Goal: Information Seeking & Learning: Learn about a topic

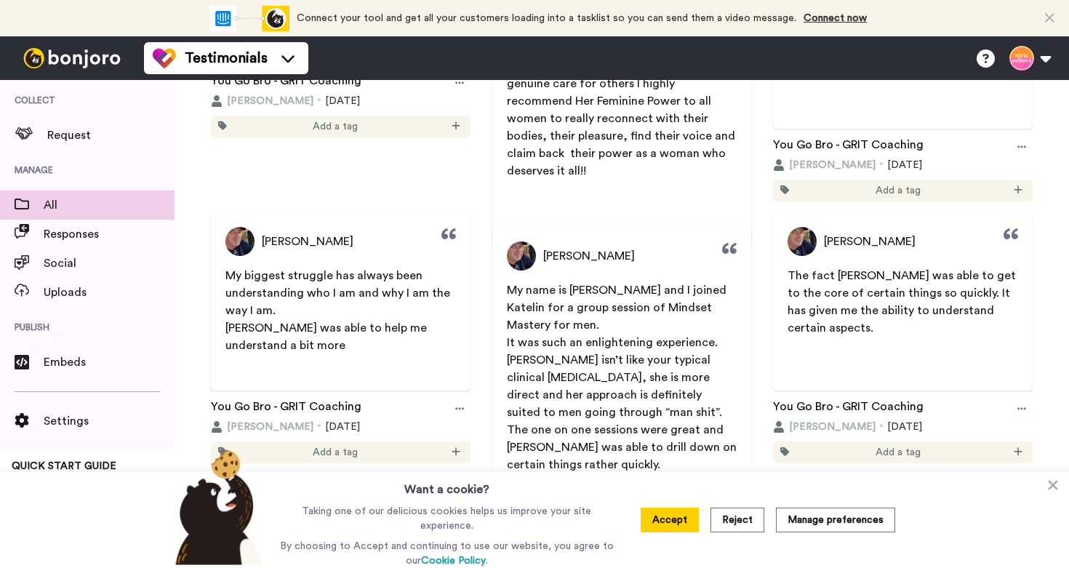
scroll to position [1692, 0]
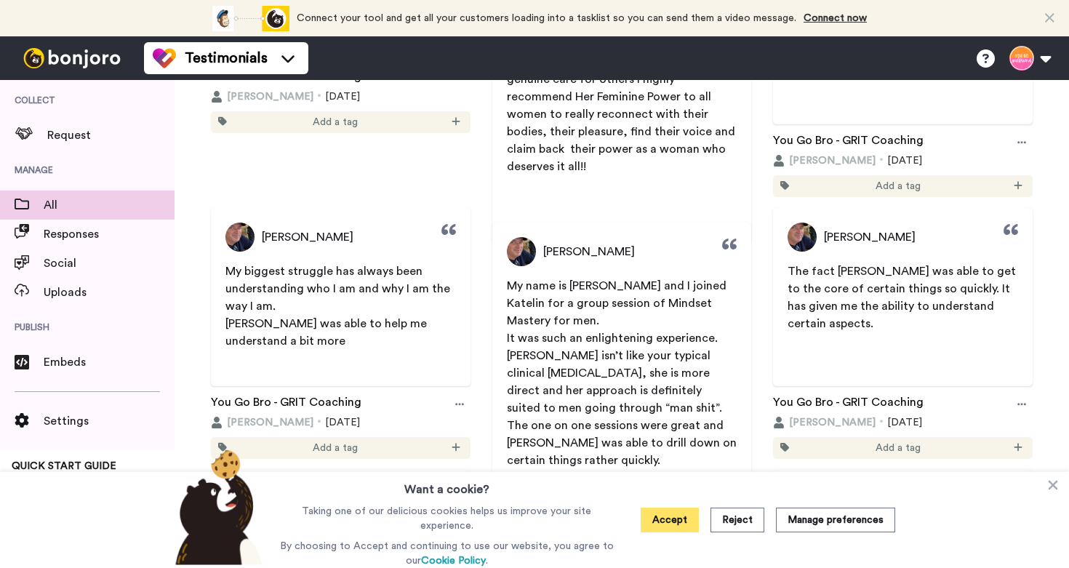
click at [665, 519] on button "Accept" at bounding box center [670, 520] width 58 height 25
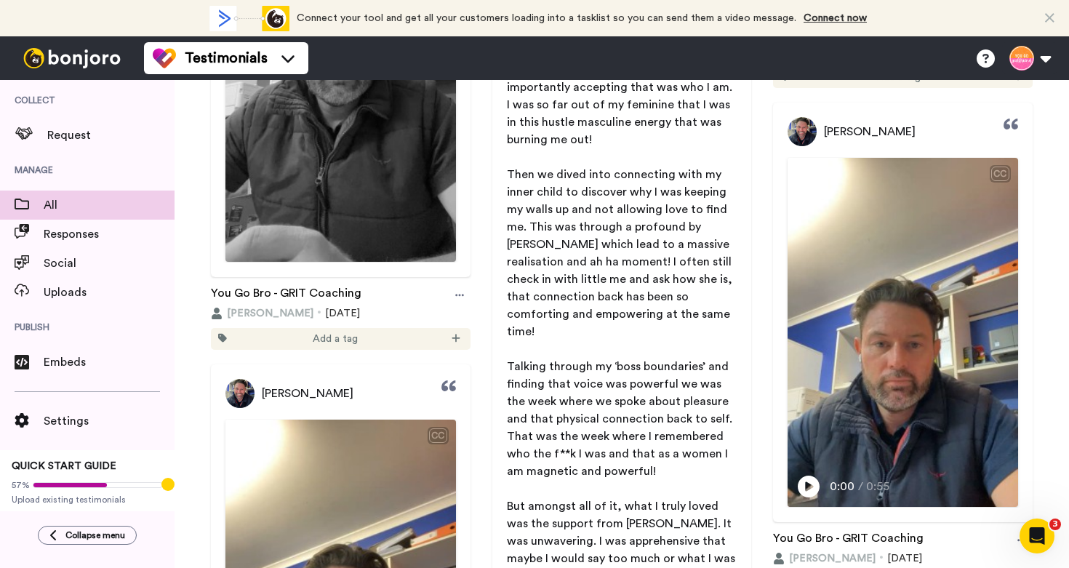
scroll to position [0, 0]
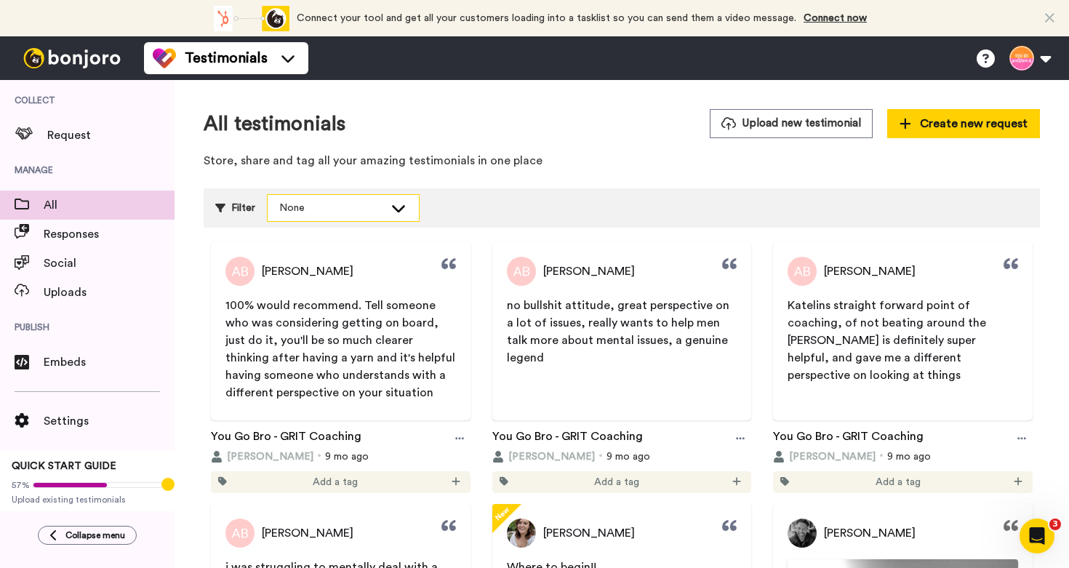
click at [394, 207] on icon at bounding box center [398, 208] width 13 height 7
click at [394, 207] on icon at bounding box center [398, 207] width 13 height 7
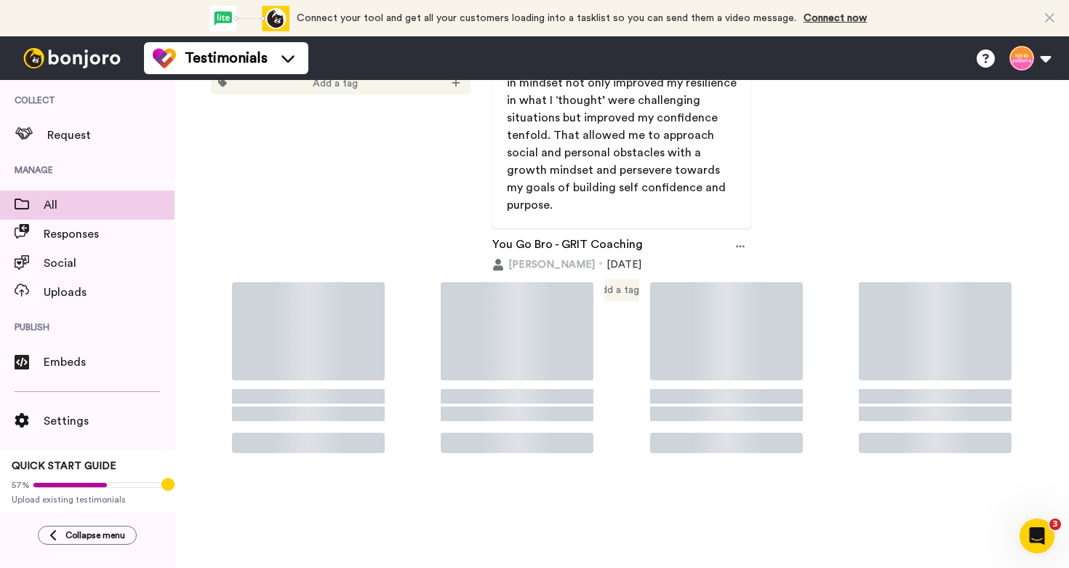
scroll to position [2524, 0]
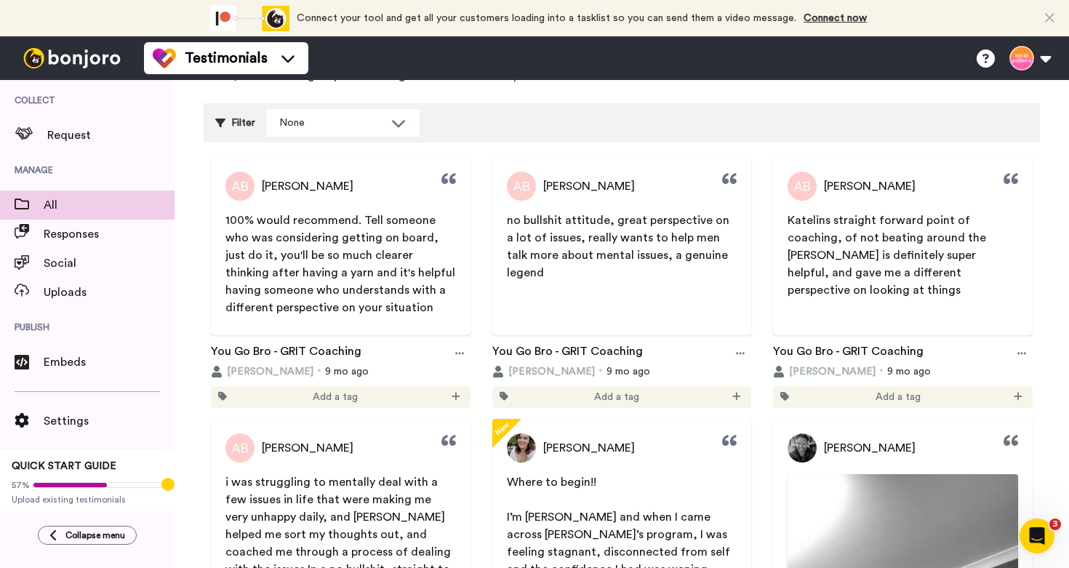
scroll to position [81, 0]
